Goal: Task Accomplishment & Management: Complete application form

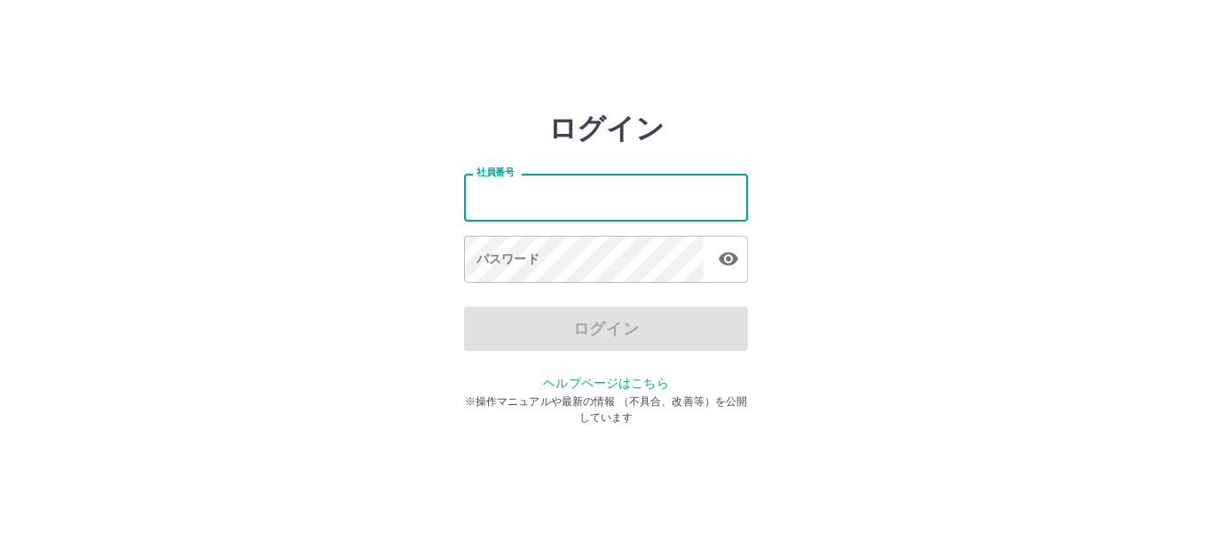
click at [500, 211] on input "社員番号" at bounding box center [606, 197] width 284 height 47
click at [506, 211] on input "社員番号" at bounding box center [606, 197] width 284 height 47
type input "*******"
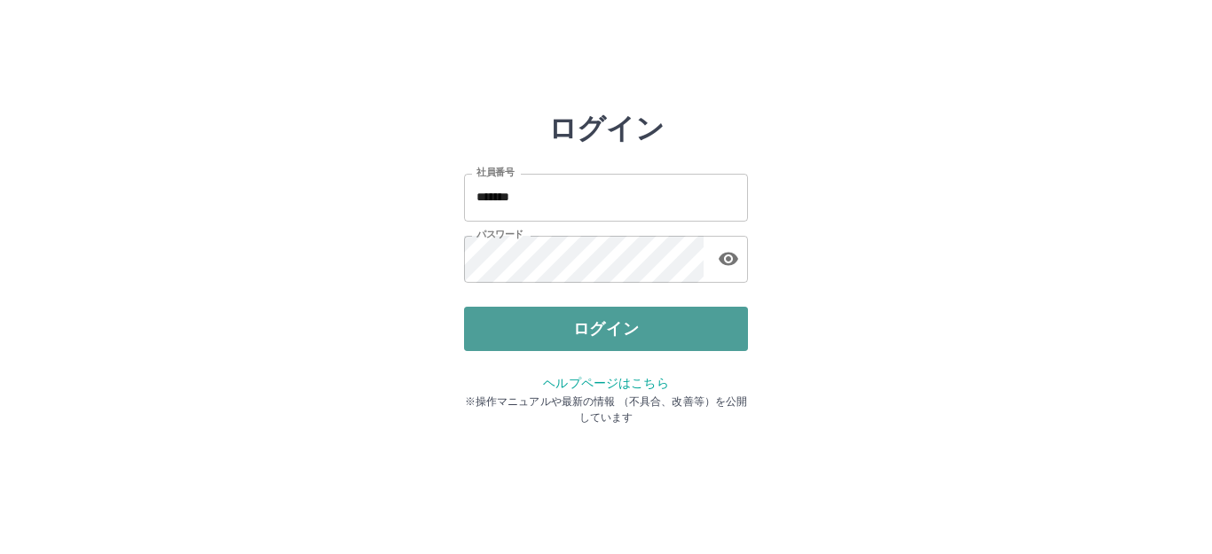
click at [581, 341] on button "ログイン" at bounding box center [606, 329] width 284 height 44
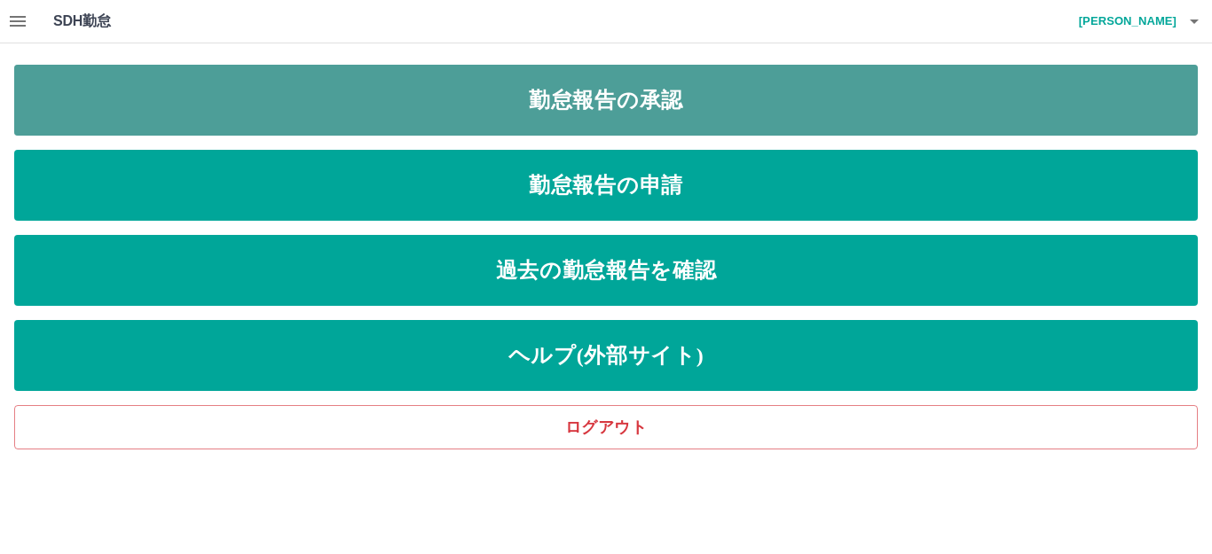
click at [601, 98] on link "勤怠報告の承認" at bounding box center [605, 100] width 1183 height 71
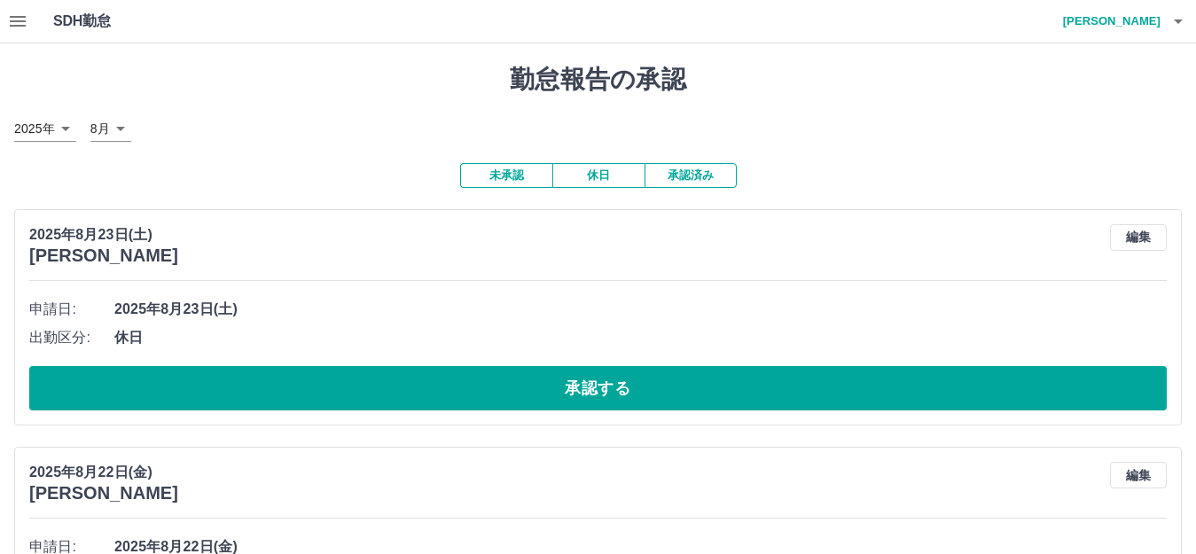
click at [711, 181] on button "承認済み" at bounding box center [691, 175] width 92 height 25
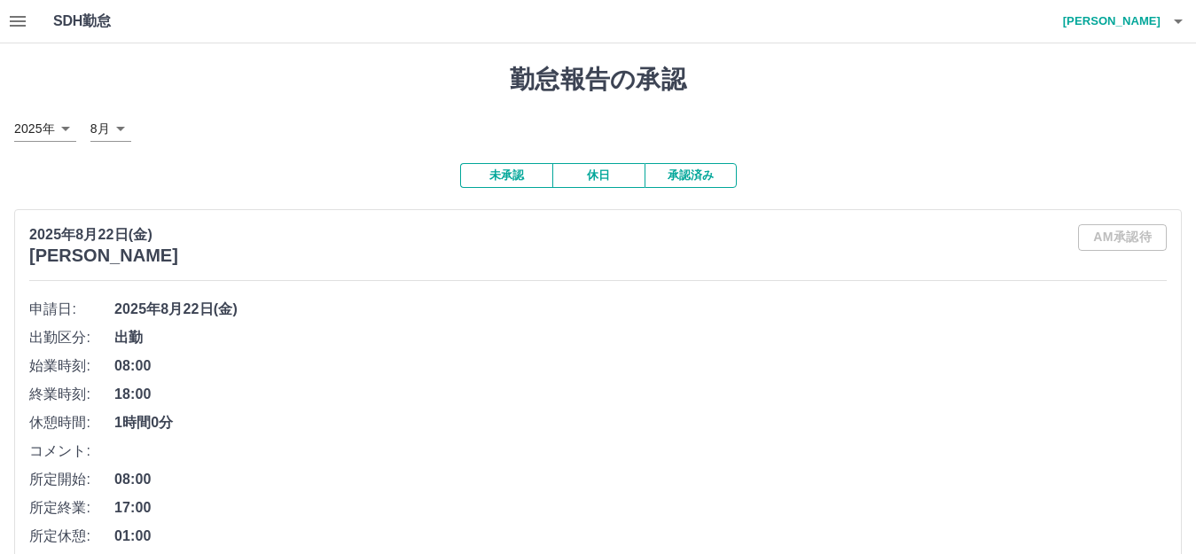
click at [12, 20] on icon "button" at bounding box center [17, 21] width 21 height 21
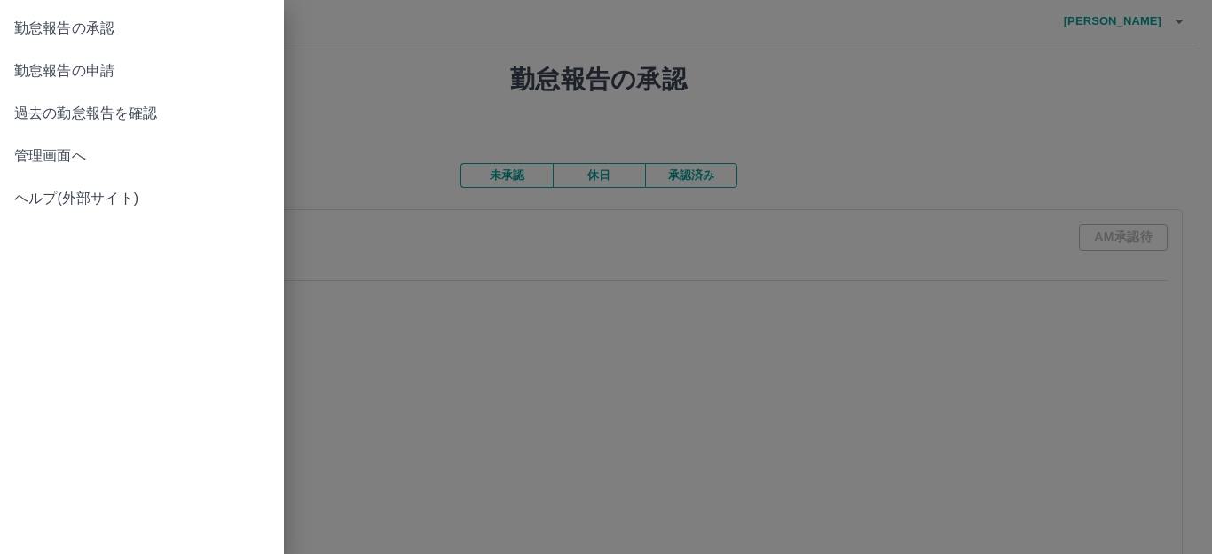
click at [58, 65] on span "勤怠報告の申請" at bounding box center [141, 70] width 255 height 21
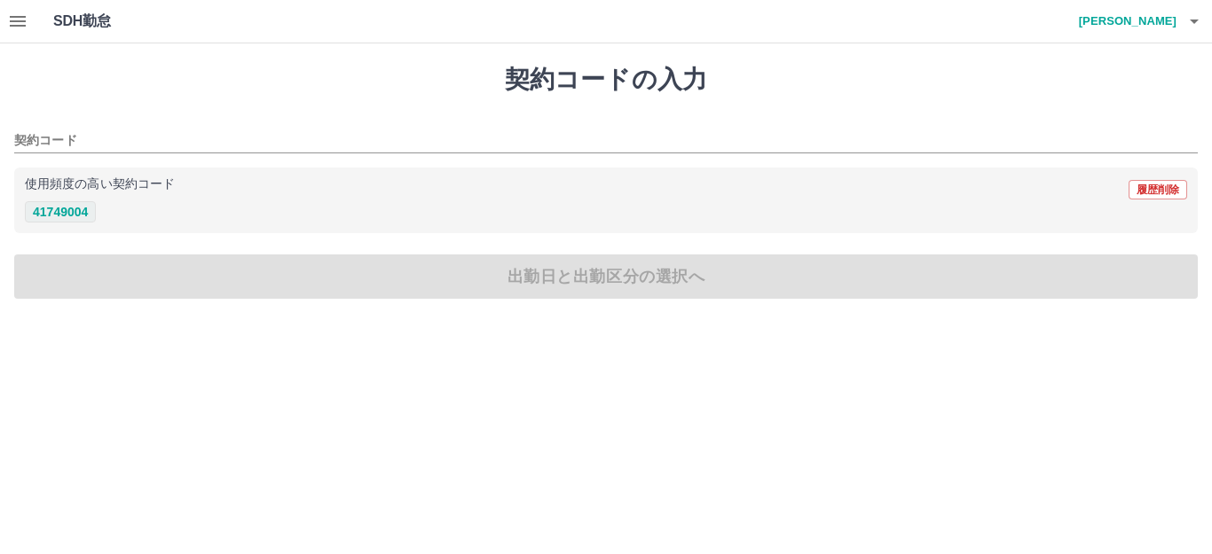
click at [55, 208] on button "41749004" at bounding box center [60, 211] width 71 height 21
type input "********"
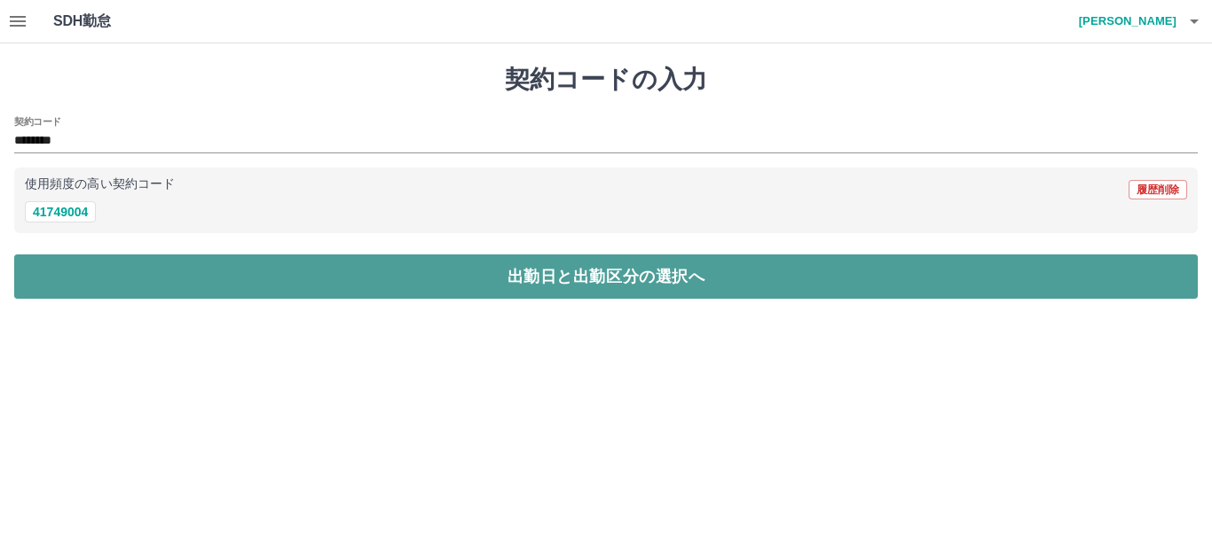
click at [165, 271] on button "出勤日と出勤区分の選択へ" at bounding box center [605, 277] width 1183 height 44
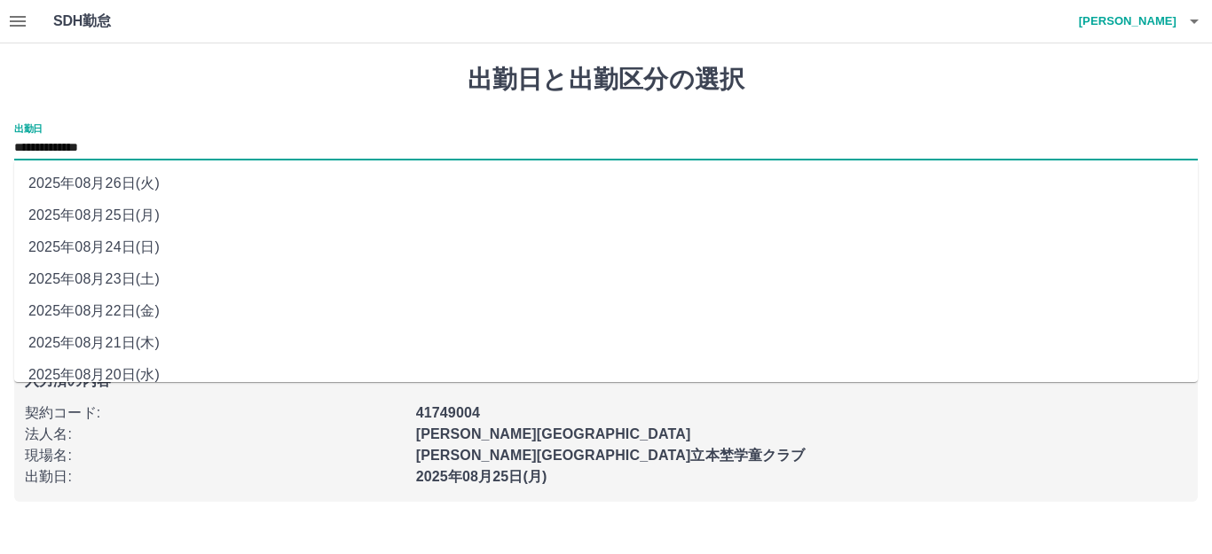
click at [116, 151] on input "**********" at bounding box center [605, 148] width 1183 height 22
click at [134, 283] on li "2025年08月23日(土)" at bounding box center [605, 279] width 1183 height 32
type input "**********"
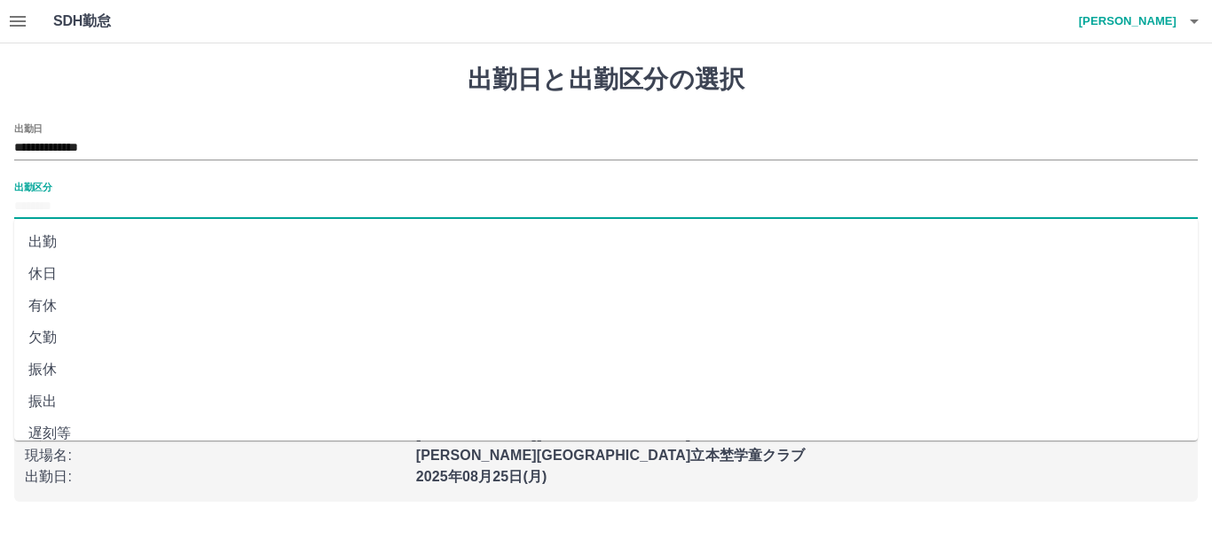
drag, startPoint x: 37, startPoint y: 202, endPoint x: 47, endPoint y: 202, distance: 9.8
click at [45, 202] on input "出勤区分" at bounding box center [605, 207] width 1183 height 22
click at [77, 277] on li "休日" at bounding box center [605, 274] width 1183 height 32
type input "**"
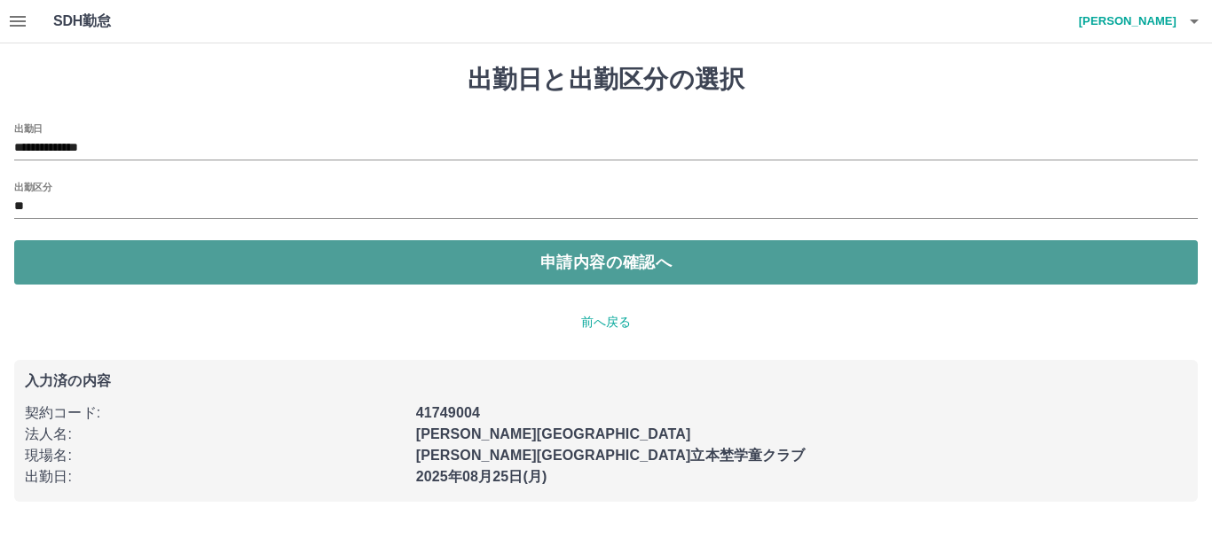
click at [198, 271] on button "申請内容の確認へ" at bounding box center [605, 262] width 1183 height 44
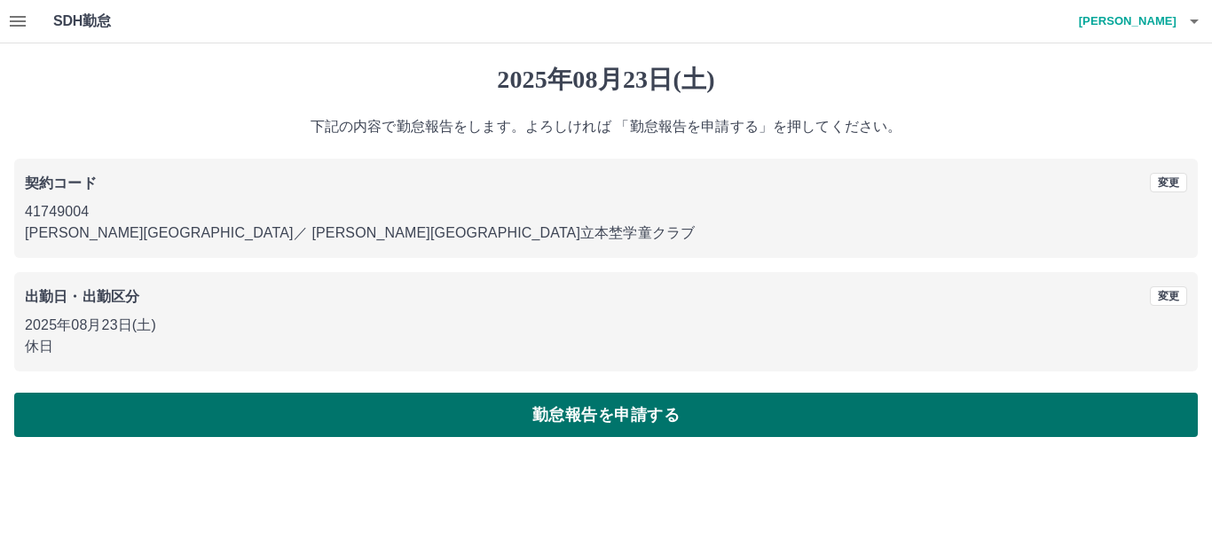
click at [449, 412] on button "勤怠報告を申請する" at bounding box center [605, 415] width 1183 height 44
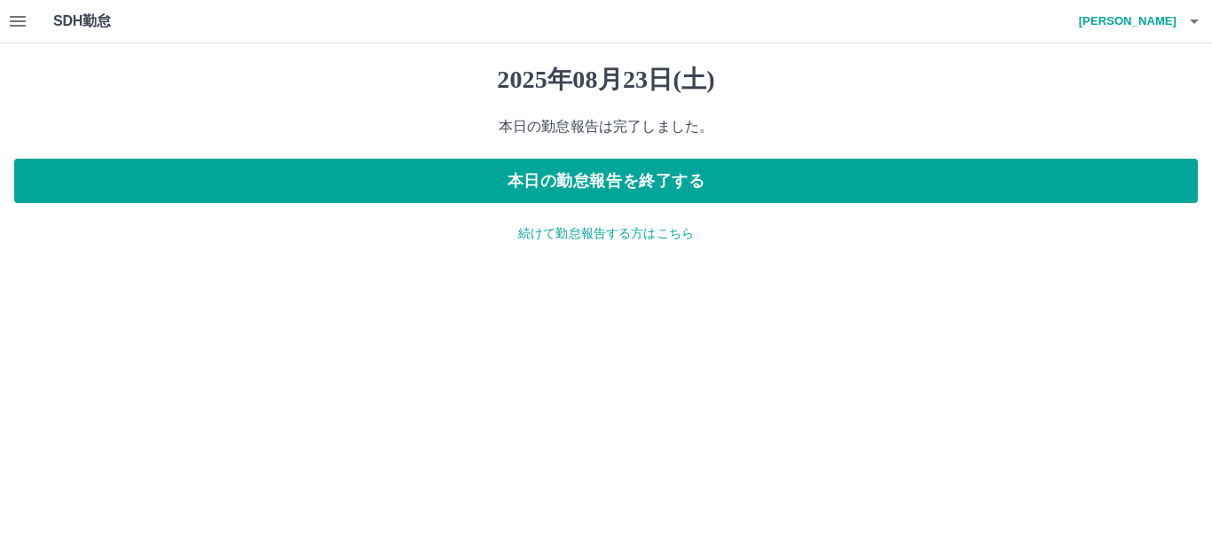
click at [551, 236] on p "続けて勤怠報告する方はこちら" at bounding box center [605, 233] width 1183 height 19
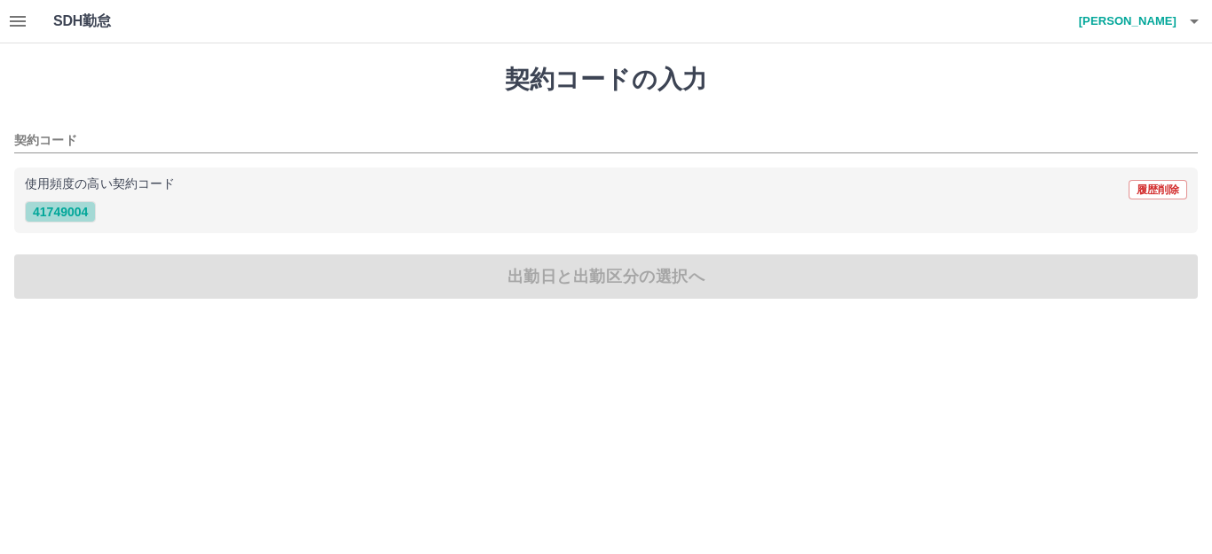
click at [82, 214] on button "41749004" at bounding box center [60, 211] width 71 height 21
type input "********"
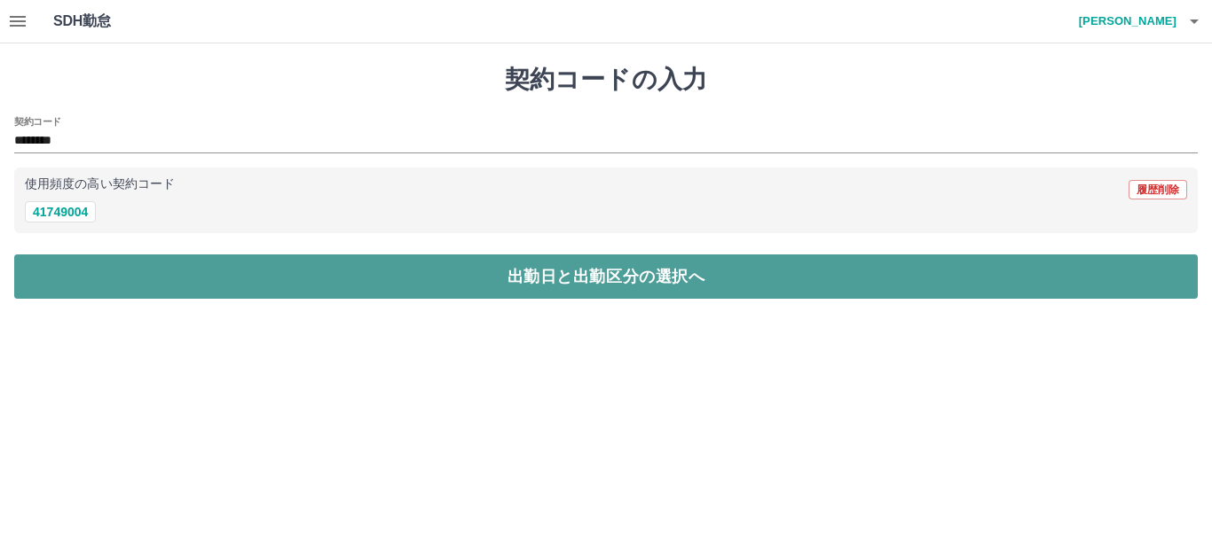
click at [183, 280] on button "出勤日と出勤区分の選択へ" at bounding box center [605, 277] width 1183 height 44
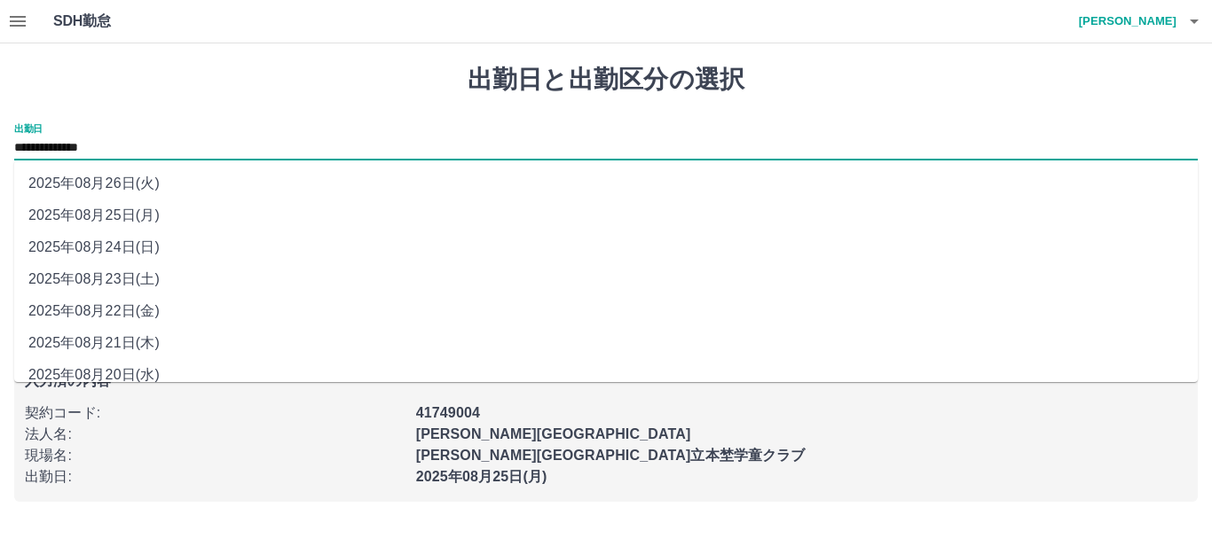
click at [111, 147] on input "**********" at bounding box center [605, 148] width 1183 height 22
click at [131, 251] on li "2025年08月24日(日)" at bounding box center [605, 247] width 1183 height 32
type input "**********"
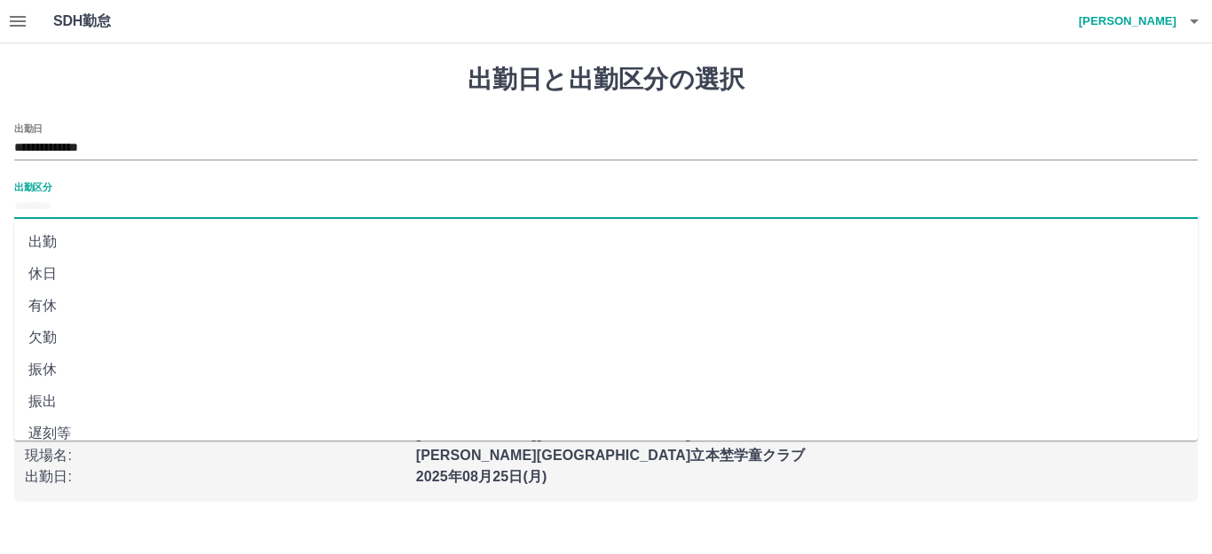
click at [40, 209] on input "出勤区分" at bounding box center [605, 207] width 1183 height 22
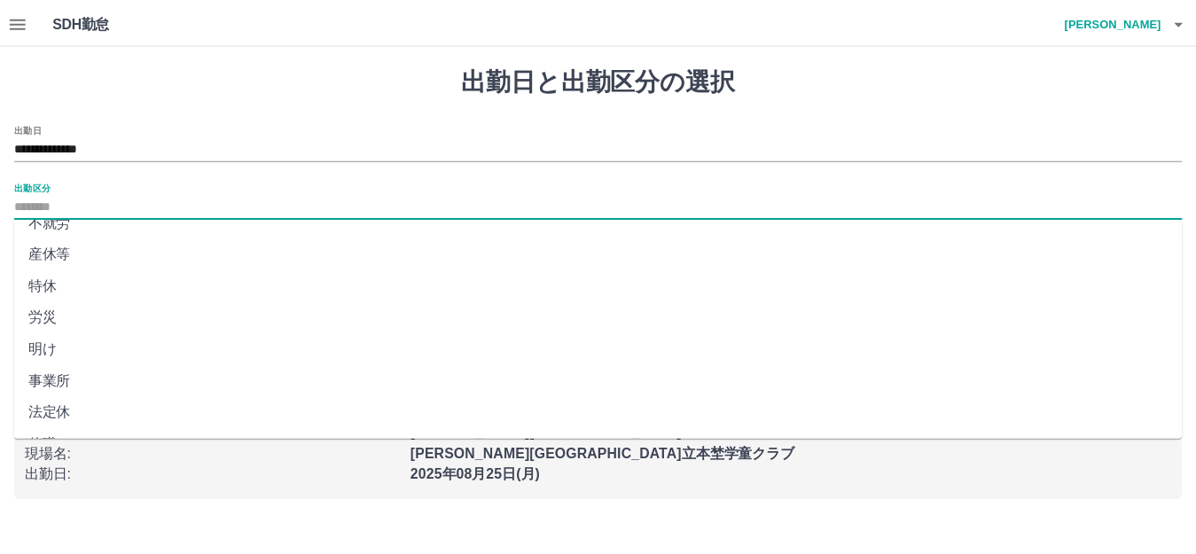
scroll to position [367, 0]
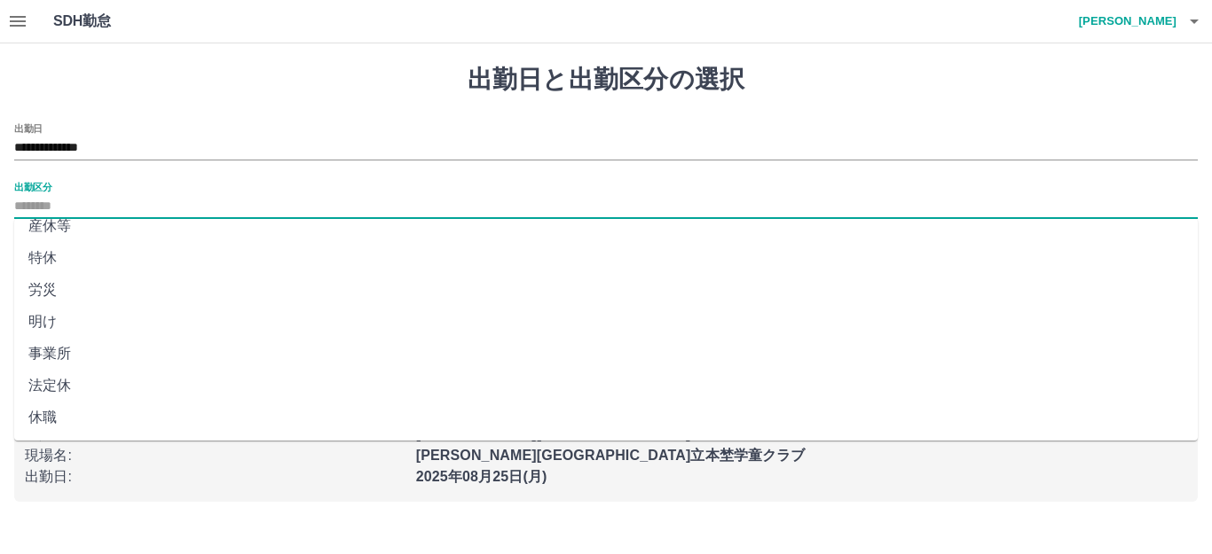
click at [112, 376] on li "法定休" at bounding box center [605, 386] width 1183 height 32
type input "***"
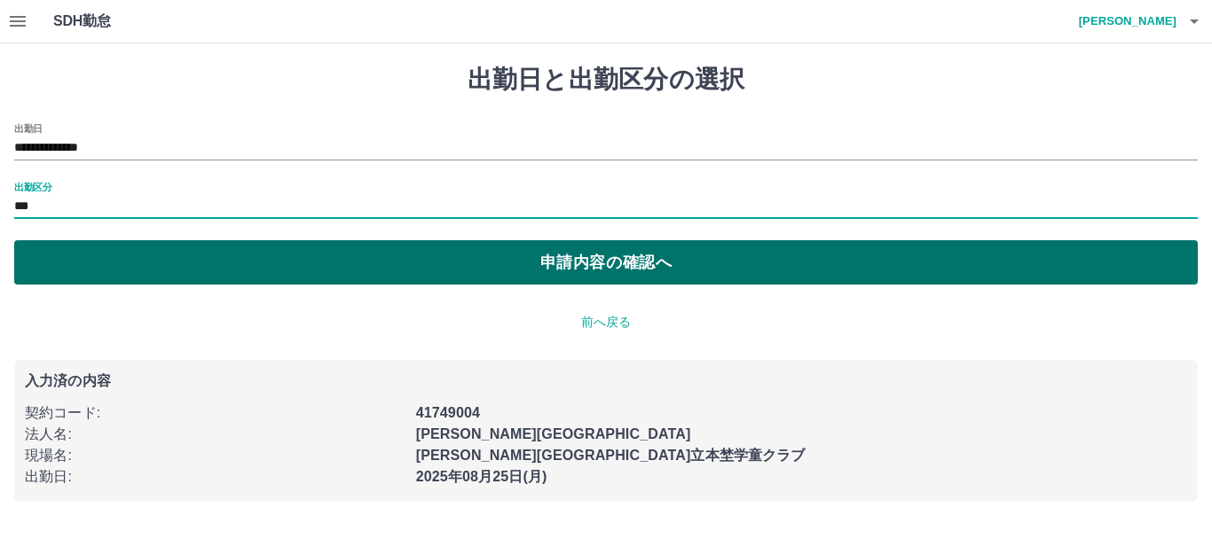
click at [270, 259] on button "申請内容の確認へ" at bounding box center [605, 262] width 1183 height 44
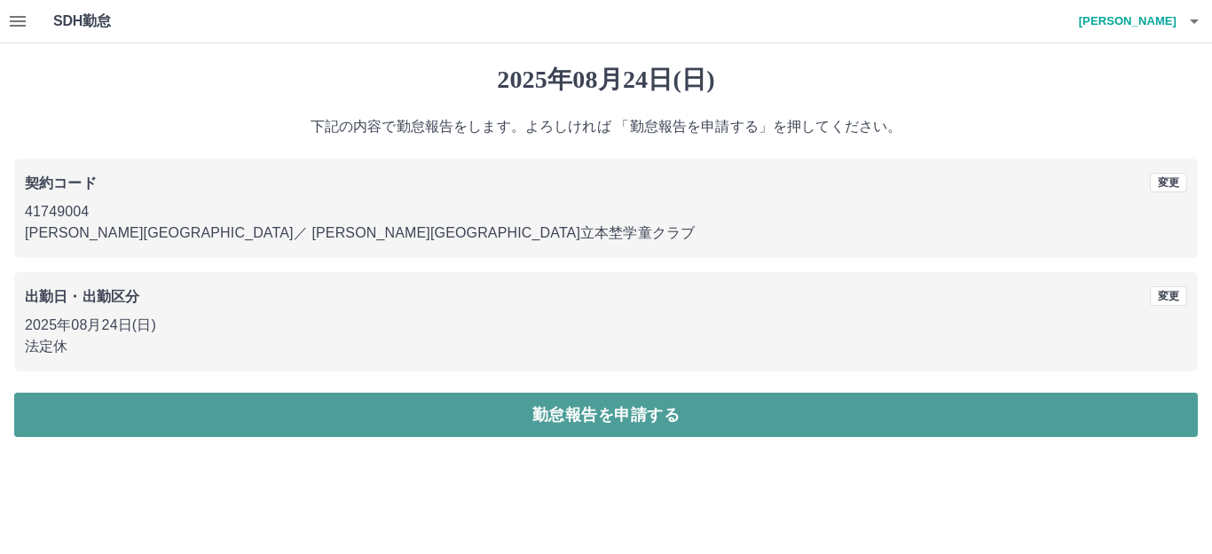
click at [583, 417] on button "勤怠報告を申請する" at bounding box center [605, 415] width 1183 height 44
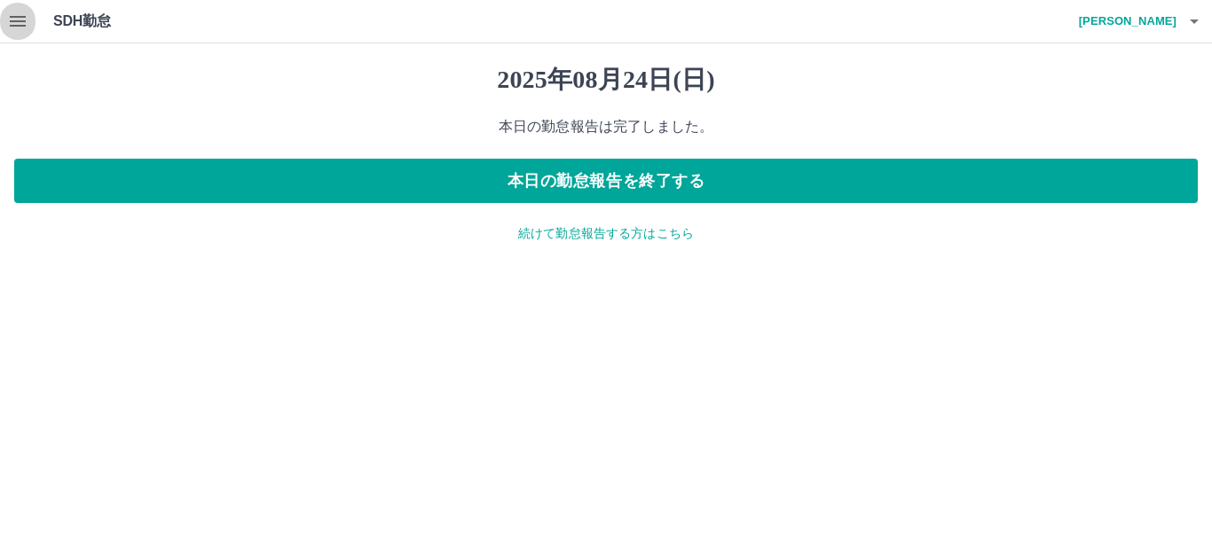
click at [17, 21] on icon "button" at bounding box center [18, 21] width 16 height 11
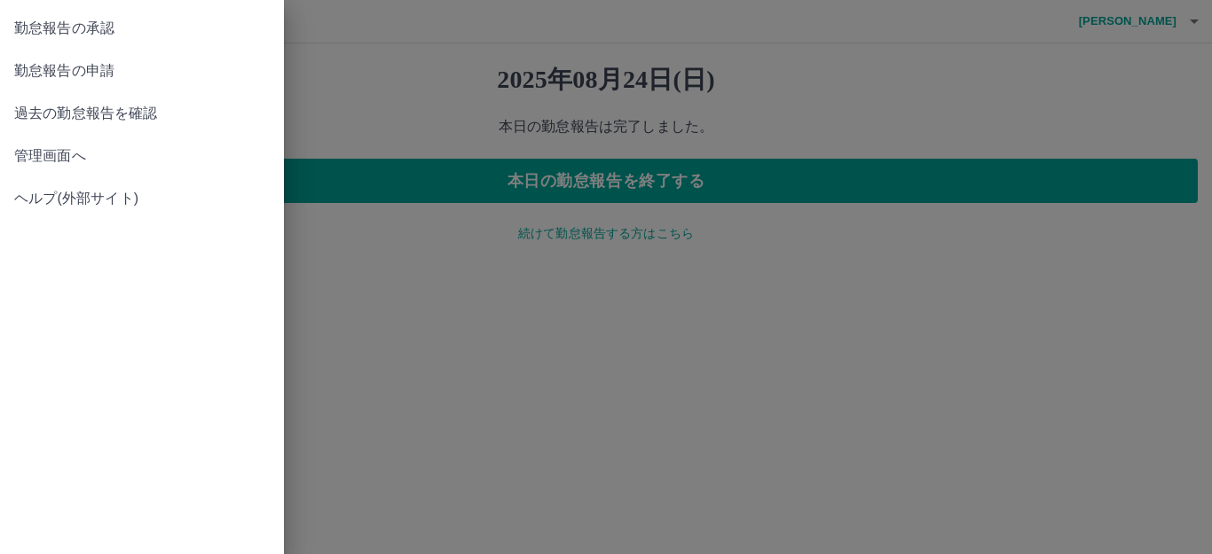
click at [34, 32] on span "勤怠報告の承認" at bounding box center [141, 28] width 255 height 21
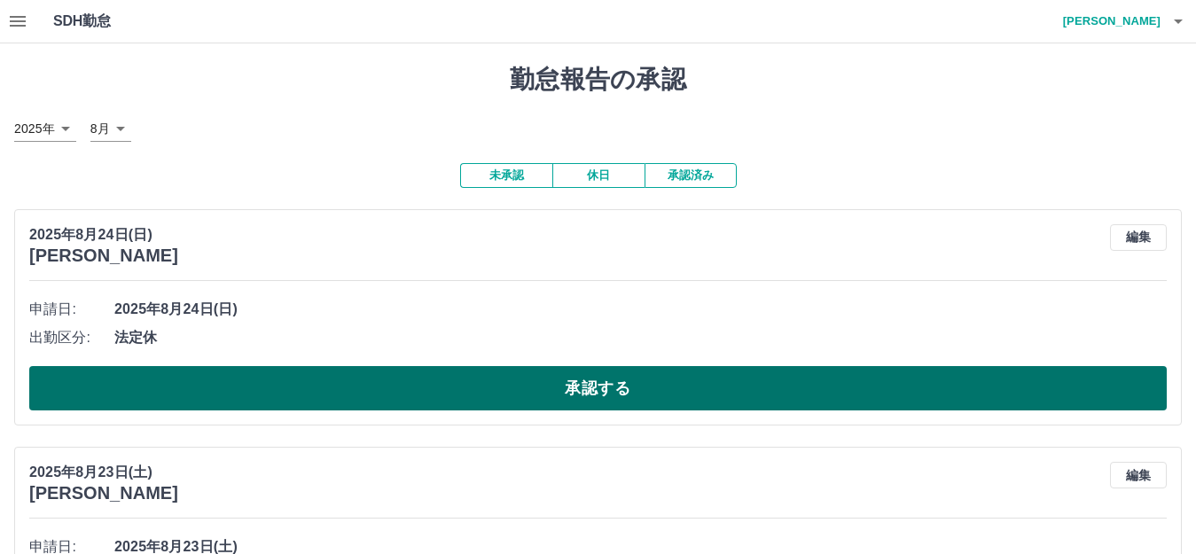
click at [563, 387] on button "承認する" at bounding box center [598, 388] width 1138 height 44
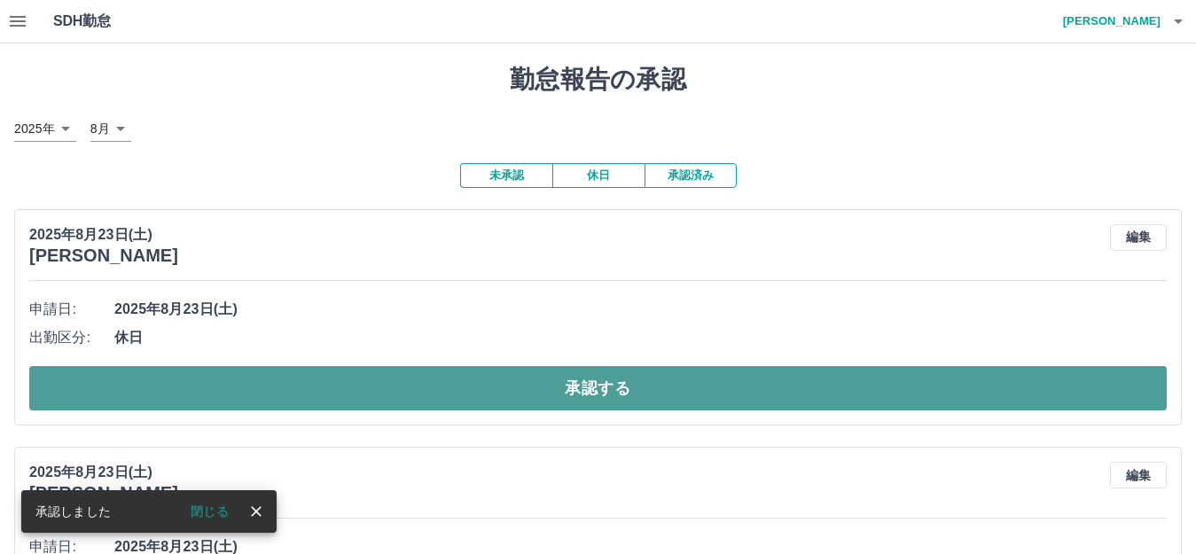
click at [646, 402] on button "承認する" at bounding box center [598, 388] width 1138 height 44
click at [595, 399] on button "承認する" at bounding box center [598, 388] width 1138 height 44
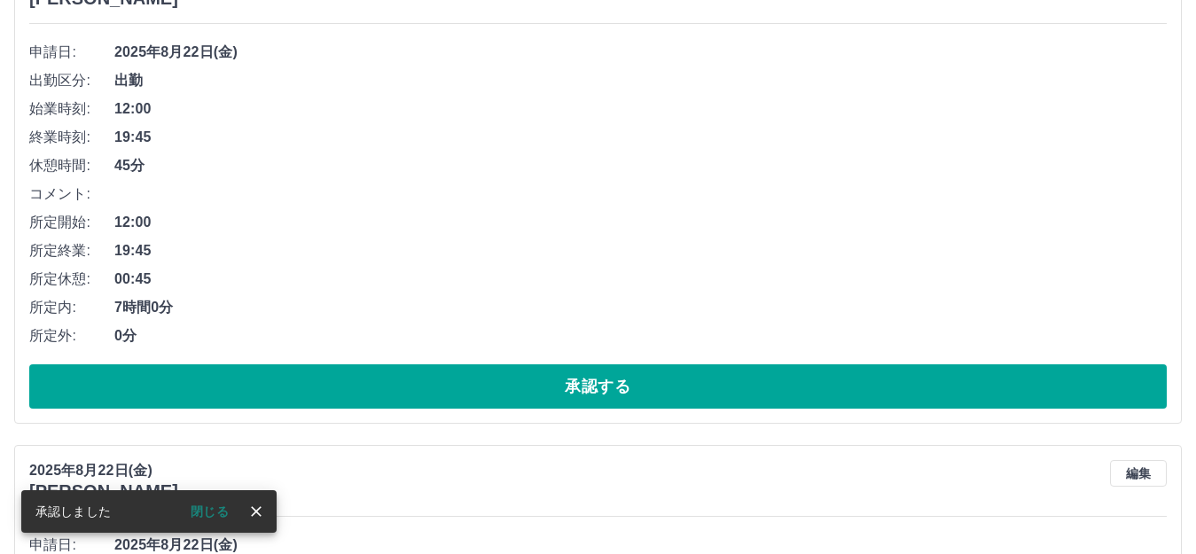
scroll to position [266, 0]
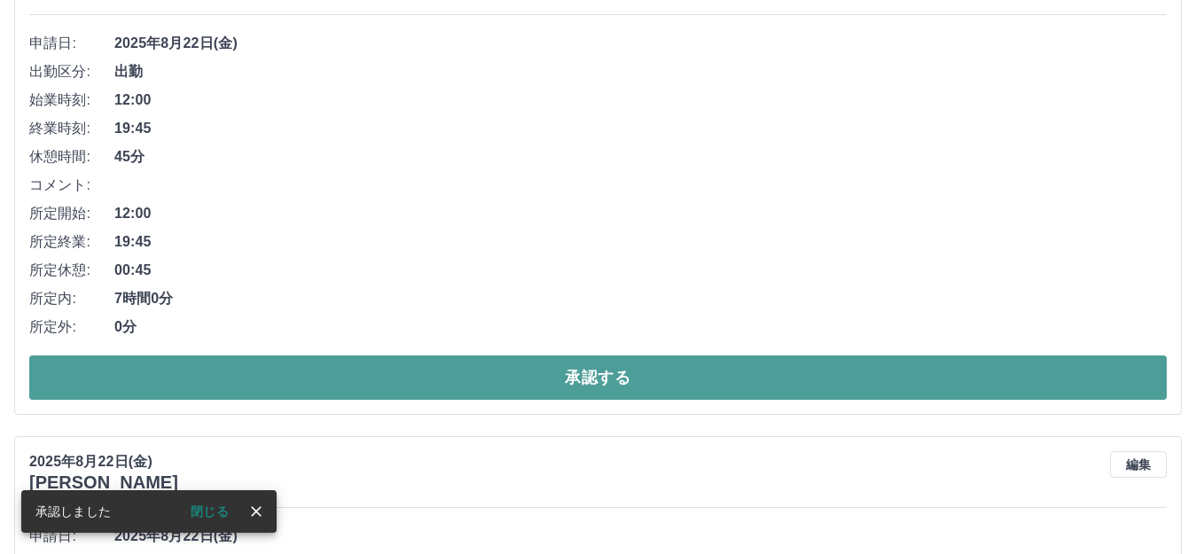
click at [600, 375] on button "承認する" at bounding box center [598, 378] width 1138 height 44
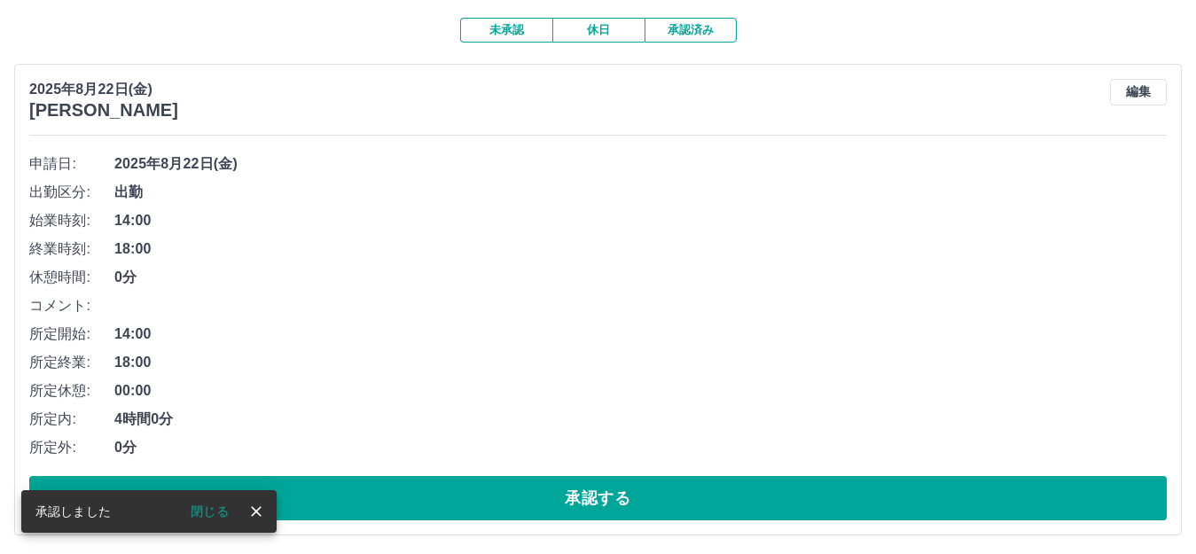
scroll to position [177, 0]
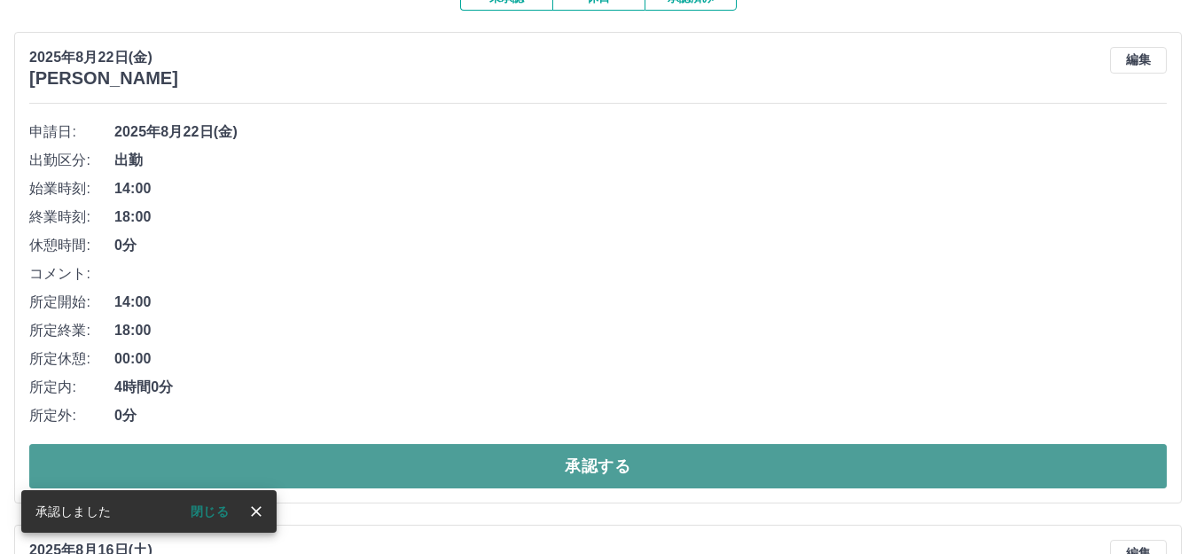
click at [557, 460] on button "承認する" at bounding box center [598, 466] width 1138 height 44
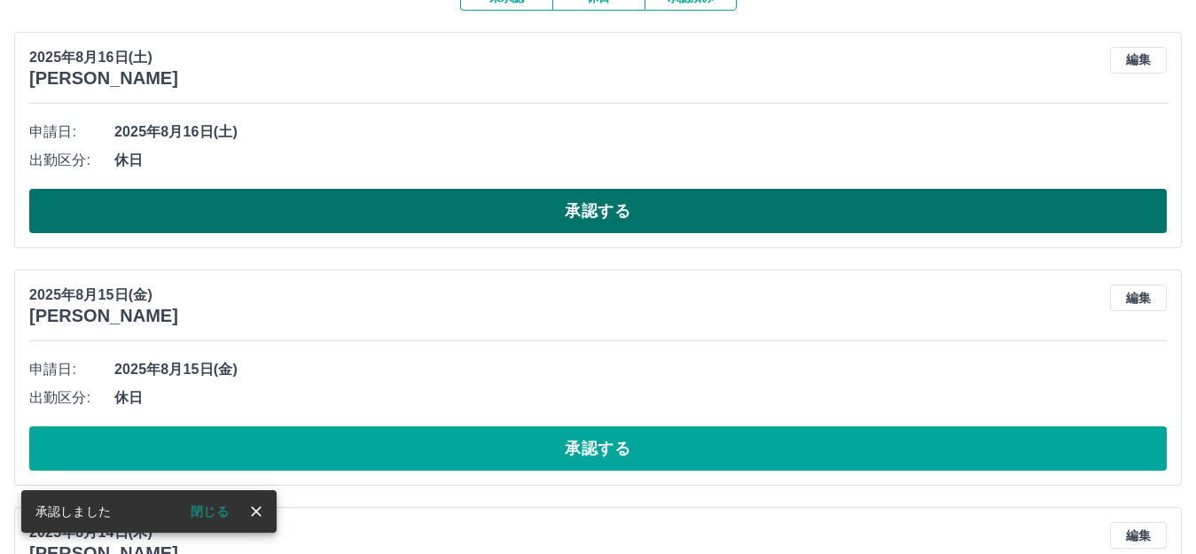
click at [629, 219] on button "承認する" at bounding box center [598, 211] width 1138 height 44
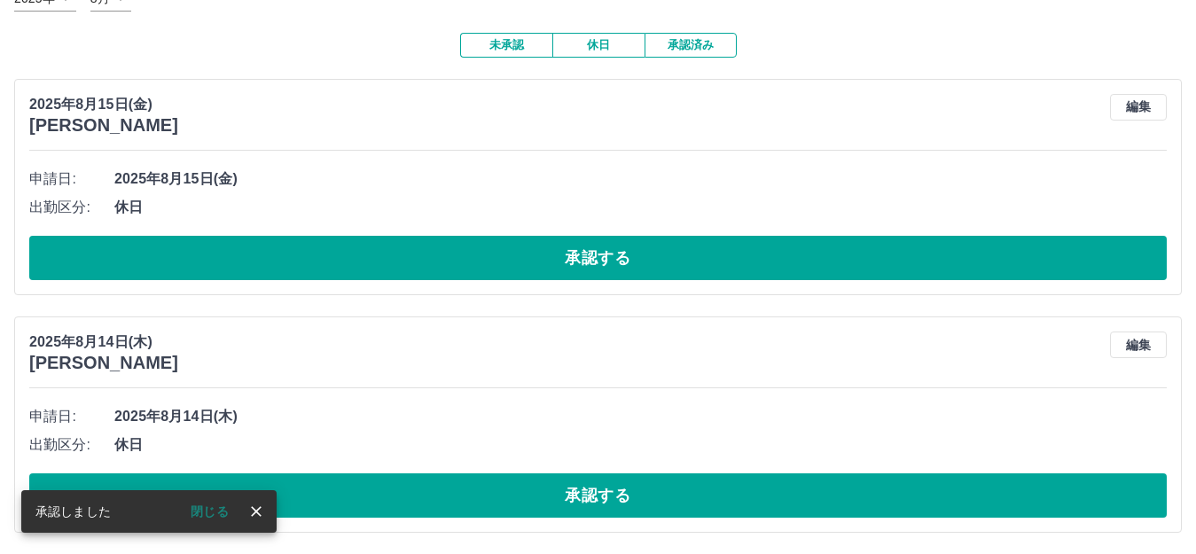
scroll to position [132, 0]
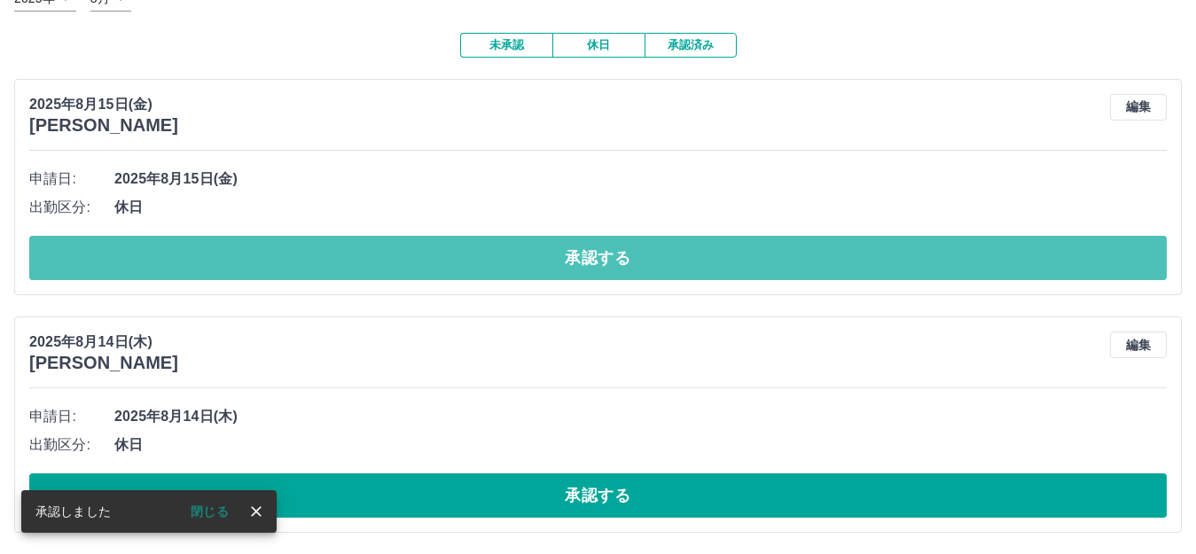
click at [615, 258] on button "承認する" at bounding box center [598, 258] width 1138 height 44
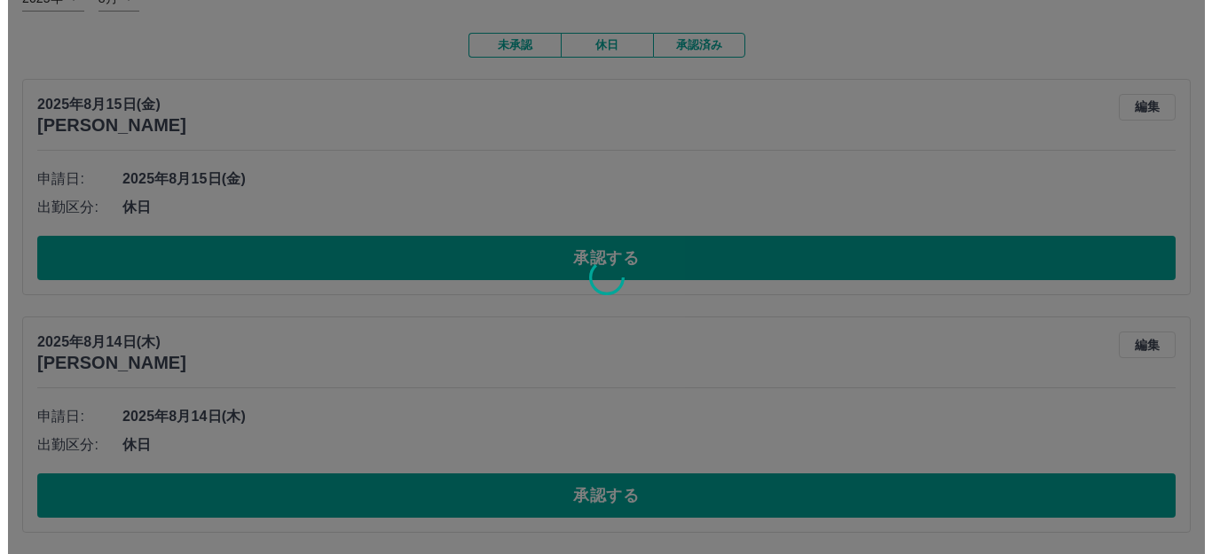
scroll to position [0, 0]
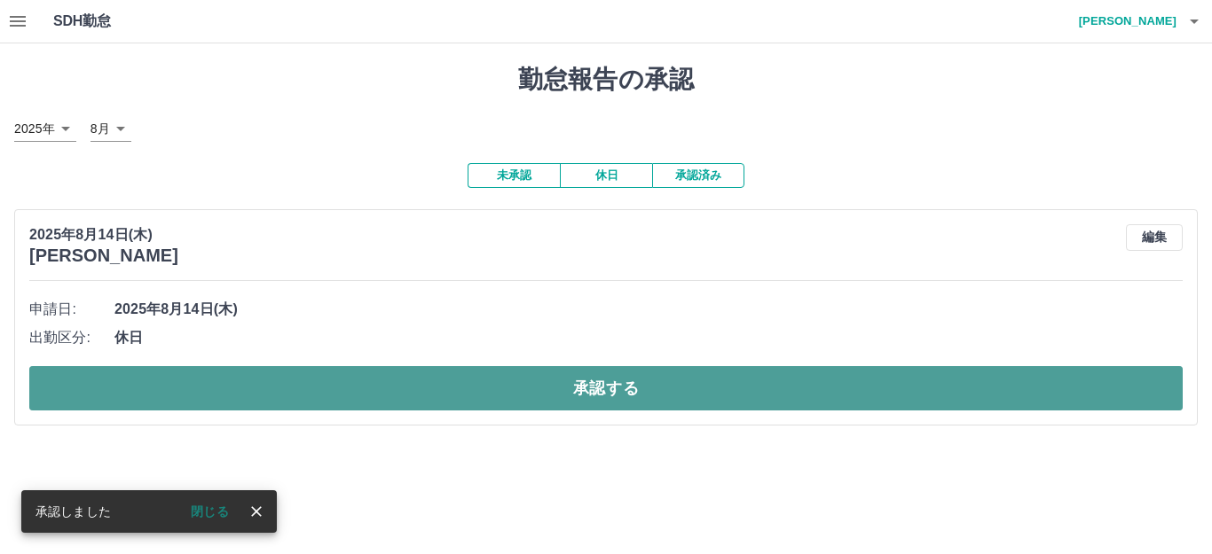
click at [598, 380] on button "承認する" at bounding box center [605, 388] width 1153 height 44
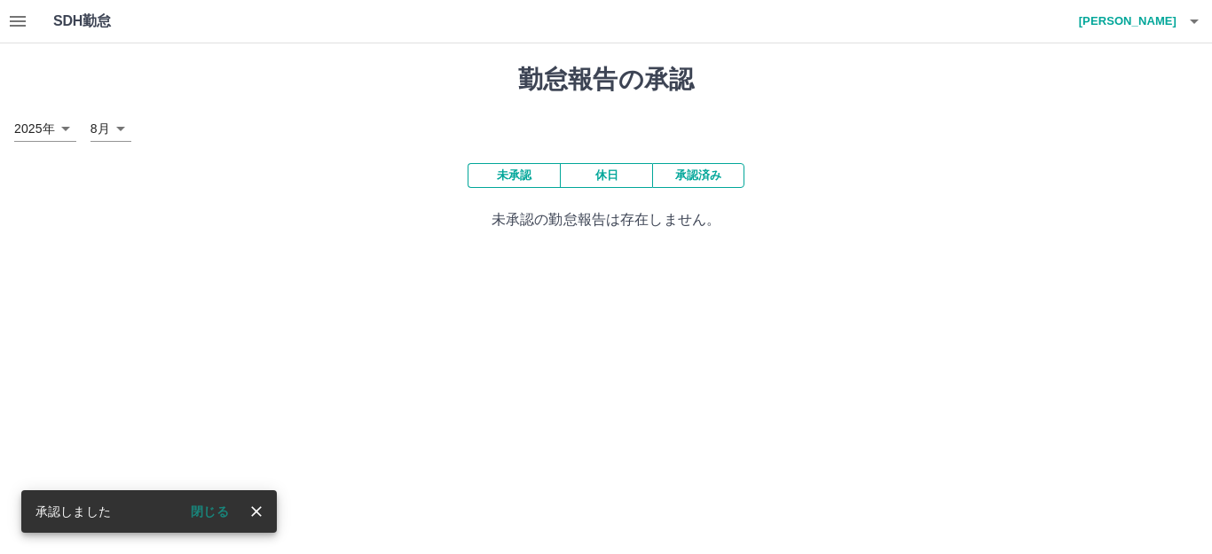
click at [1199, 23] on icon "button" at bounding box center [1193, 21] width 21 height 21
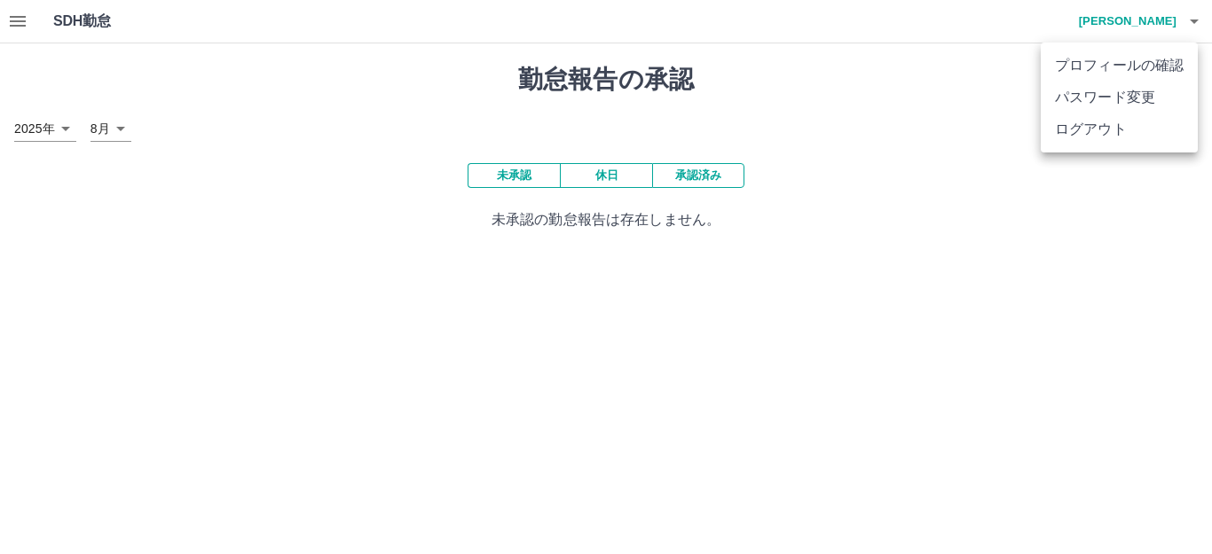
click at [1176, 135] on li "ログアウト" at bounding box center [1118, 130] width 157 height 32
